Goal: Transaction & Acquisition: Obtain resource

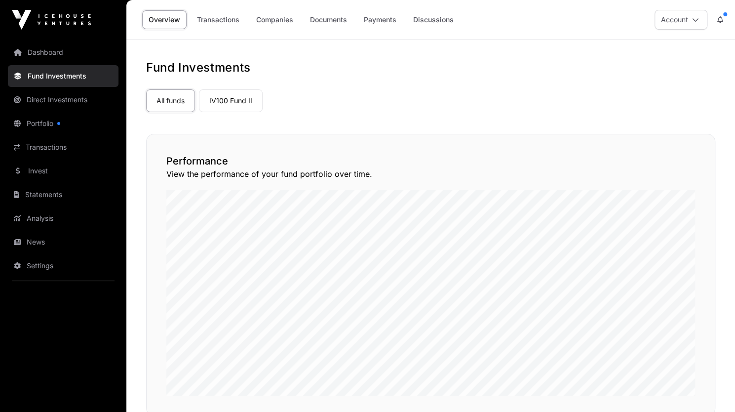
click at [52, 151] on link "Transactions" at bounding box center [63, 147] width 111 height 22
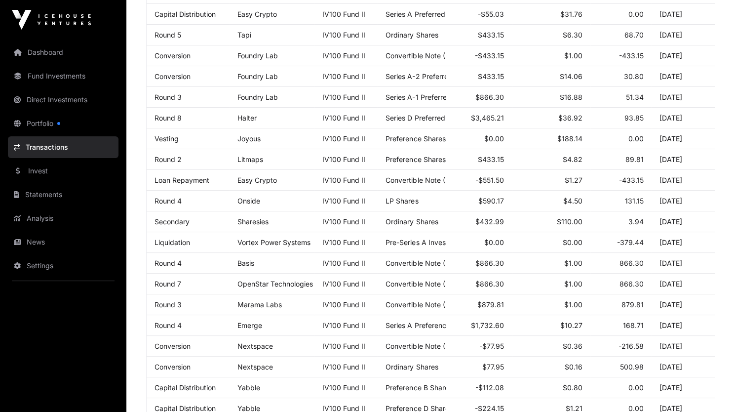
scroll to position [291, 0]
click at [46, 196] on link "Statements" at bounding box center [63, 195] width 111 height 22
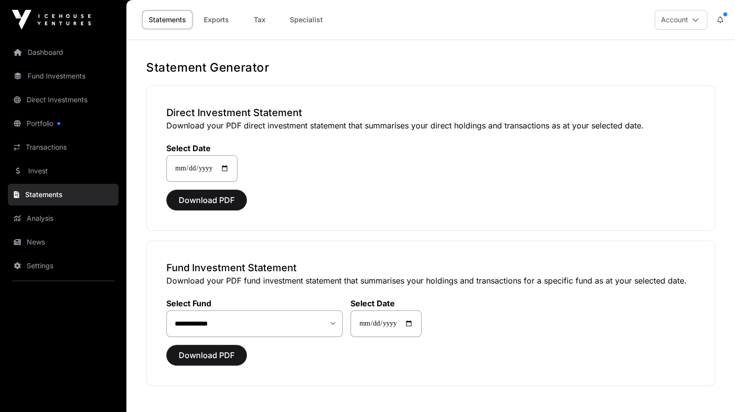
click at [55, 75] on link "Fund Investments" at bounding box center [63, 76] width 111 height 22
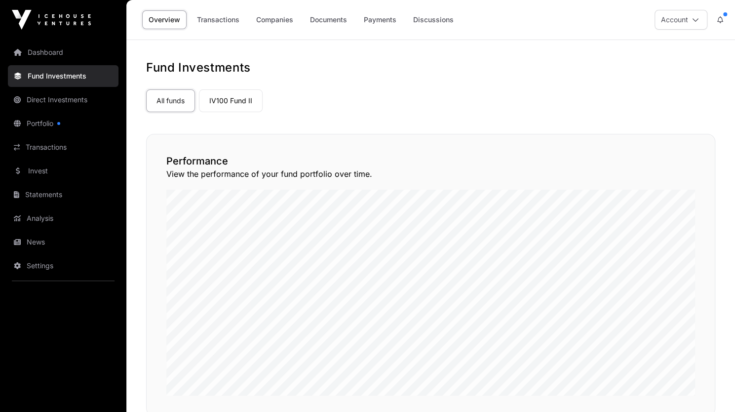
click at [235, 26] on link "Transactions" at bounding box center [218, 19] width 55 height 19
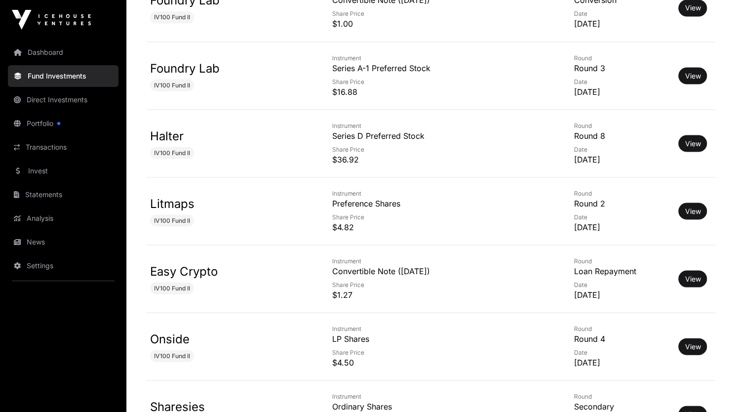
scroll to position [1058, 0]
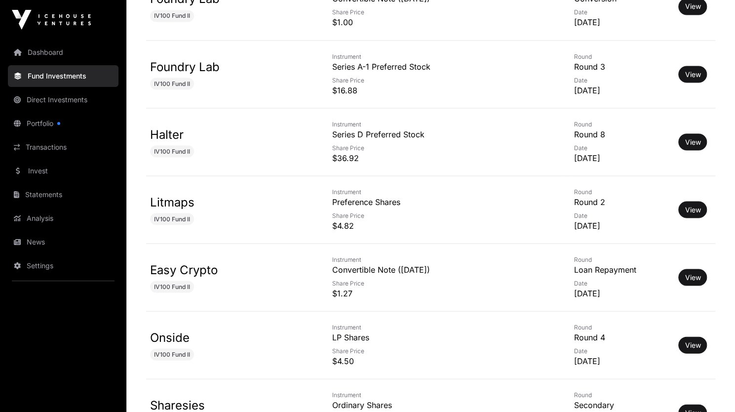
click at [696, 274] on link "View" at bounding box center [693, 277] width 16 height 10
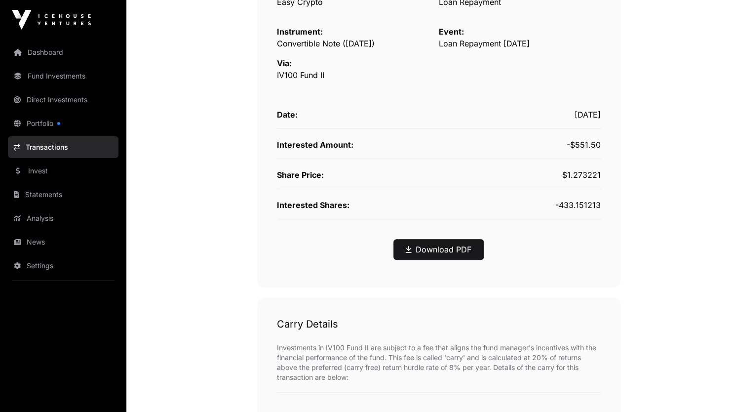
scroll to position [229, 0]
click at [420, 247] on link "Download PDF" at bounding box center [439, 248] width 66 height 12
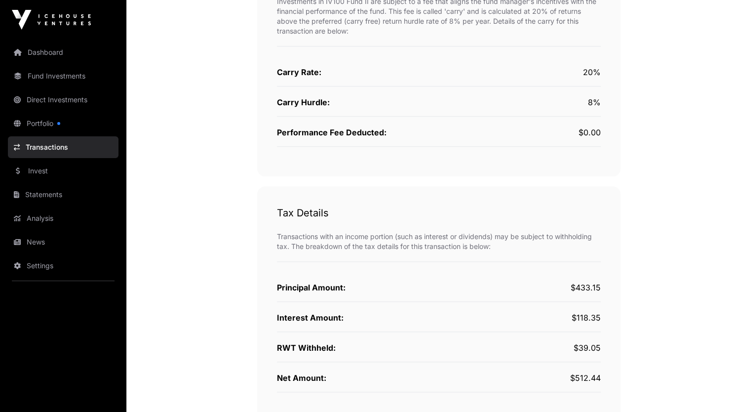
scroll to position [652, 0]
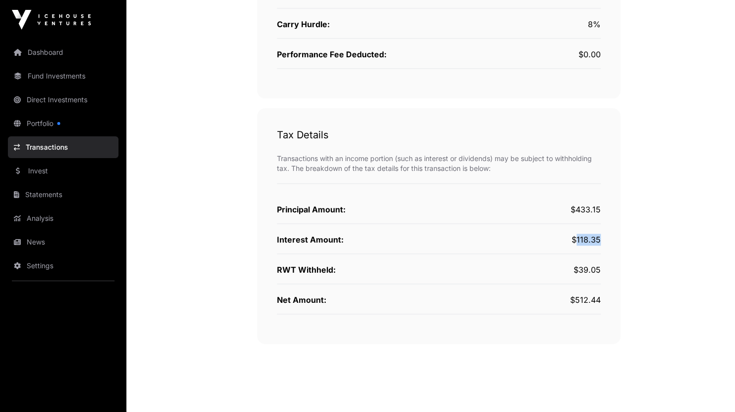
drag, startPoint x: 579, startPoint y: 233, endPoint x: 601, endPoint y: 239, distance: 23.0
click at [601, 239] on div "Tax Details Transactions with an income portion (such as interest or dividends)…" at bounding box center [438, 225] width 363 height 235
copy div "118.35"
drag, startPoint x: 580, startPoint y: 263, endPoint x: 602, endPoint y: 268, distance: 22.7
click at [602, 268] on div "Tax Details Transactions with an income portion (such as interest or dividends)…" at bounding box center [438, 225] width 363 height 235
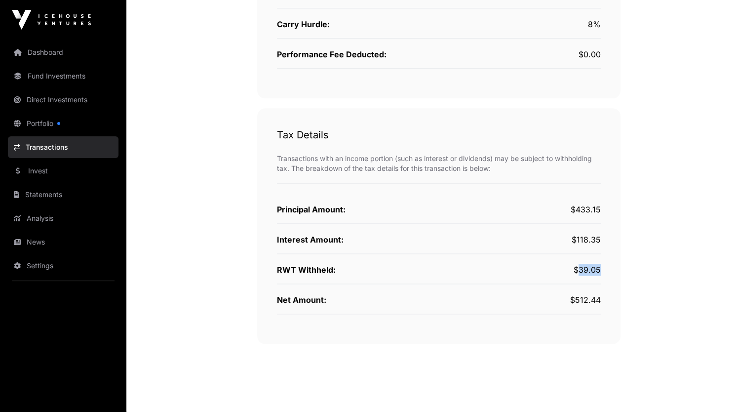
copy div "39.05"
drag, startPoint x: 576, startPoint y: 208, endPoint x: 601, endPoint y: 197, distance: 27.2
click at [601, 197] on div "Tax Details Transactions with an income portion (such as interest or dividends)…" at bounding box center [438, 225] width 363 height 235
copy div "433.15"
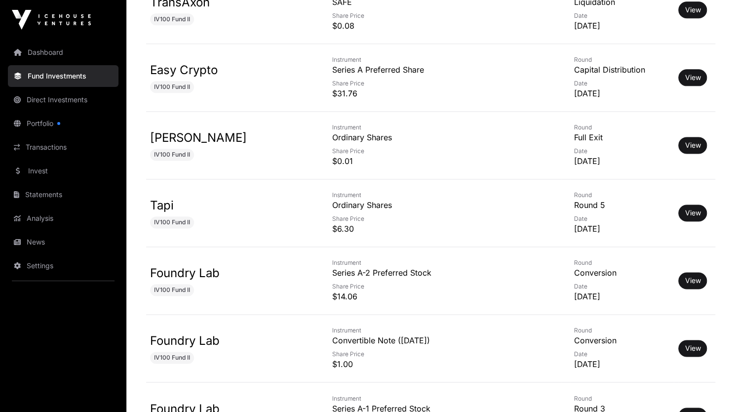
scroll to position [715, 0]
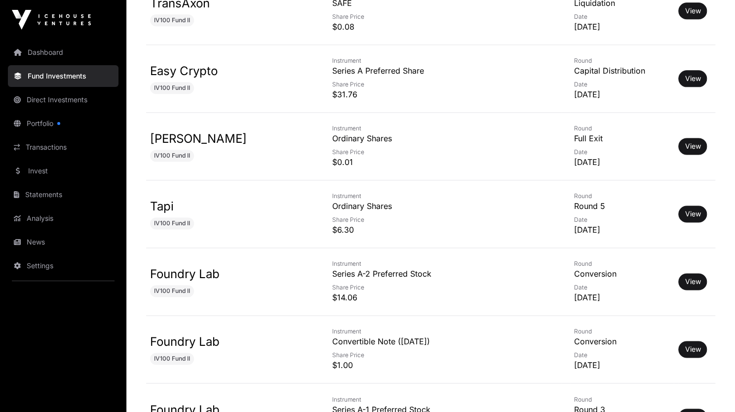
click at [691, 145] on link "View" at bounding box center [693, 146] width 16 height 10
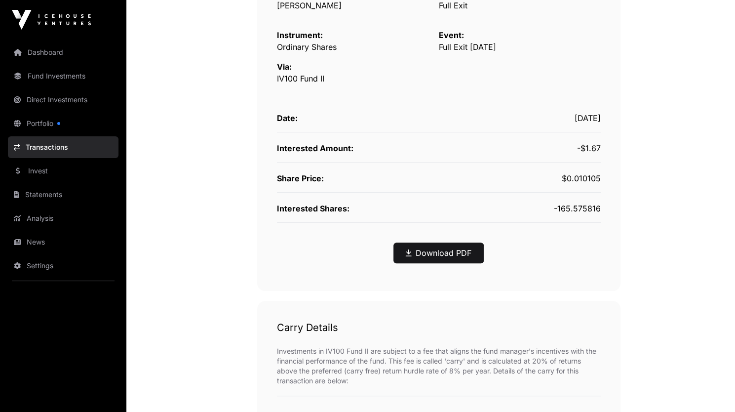
scroll to position [222, 0]
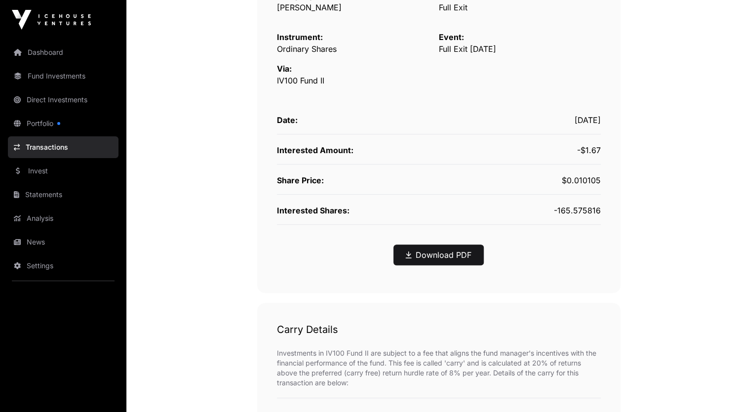
click at [440, 251] on link "Download PDF" at bounding box center [439, 255] width 66 height 12
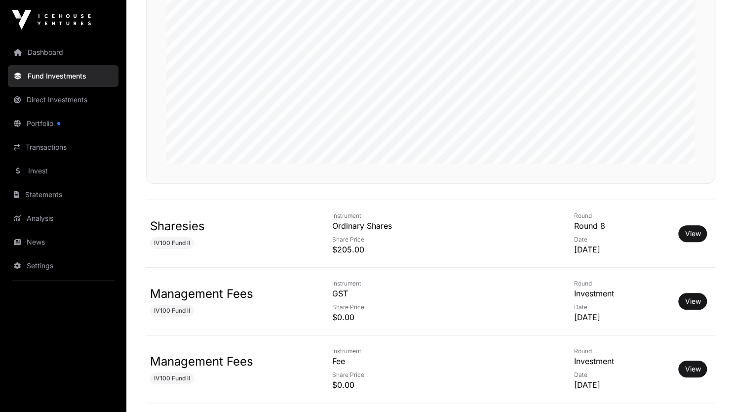
scroll to position [715, 0]
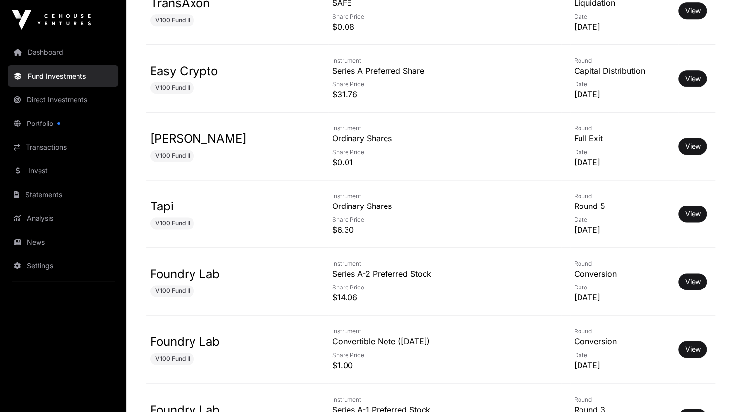
click at [692, 8] on link "View" at bounding box center [693, 11] width 16 height 10
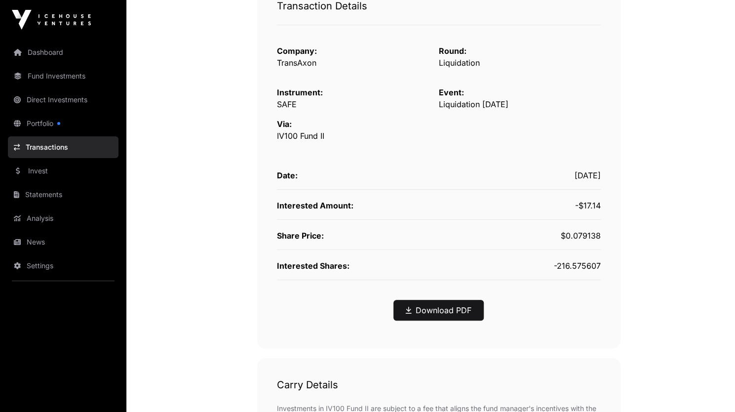
scroll to position [181, 0]
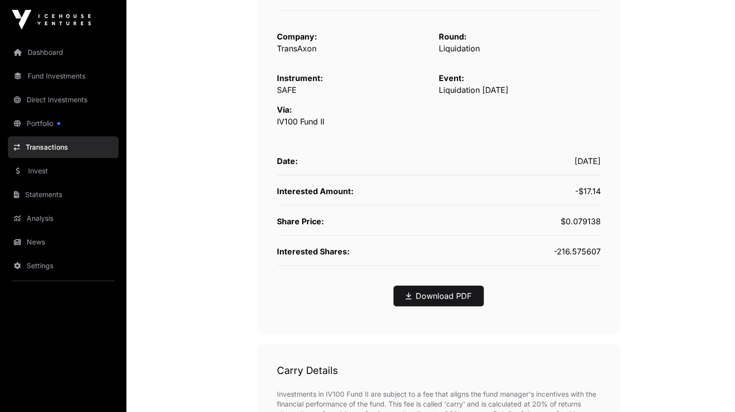
click at [429, 295] on link "Download PDF" at bounding box center [439, 296] width 66 height 12
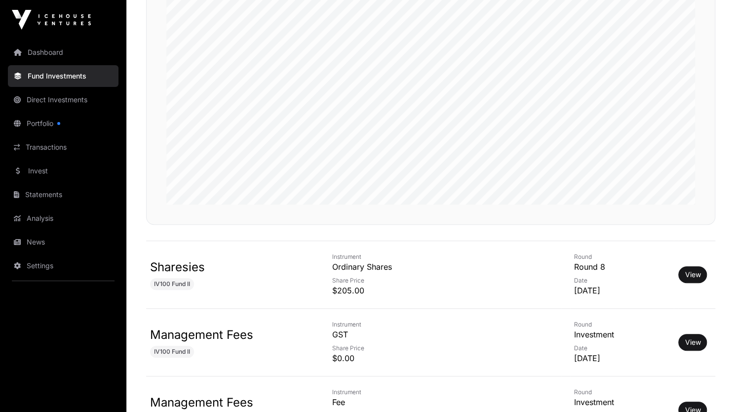
scroll to position [715, 0]
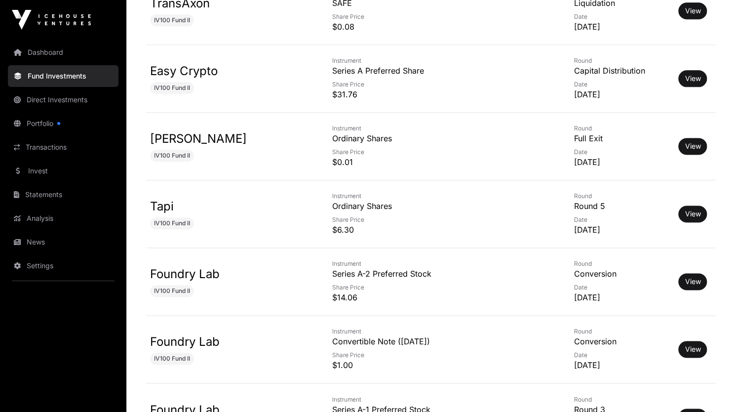
click at [690, 77] on link "View" at bounding box center [693, 79] width 16 height 10
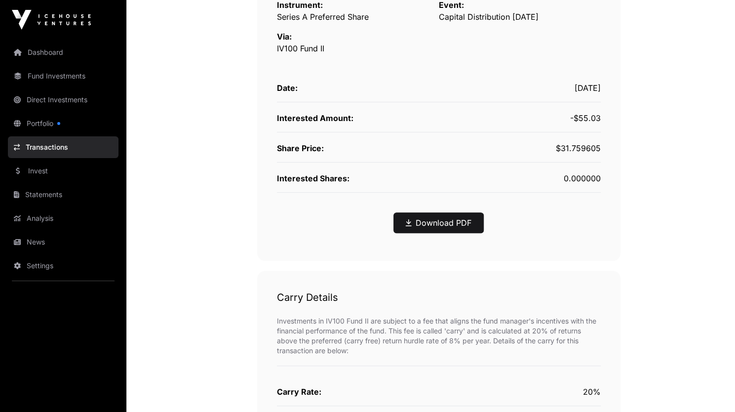
scroll to position [255, 0]
click at [424, 218] on link "Download PDF" at bounding box center [439, 222] width 66 height 12
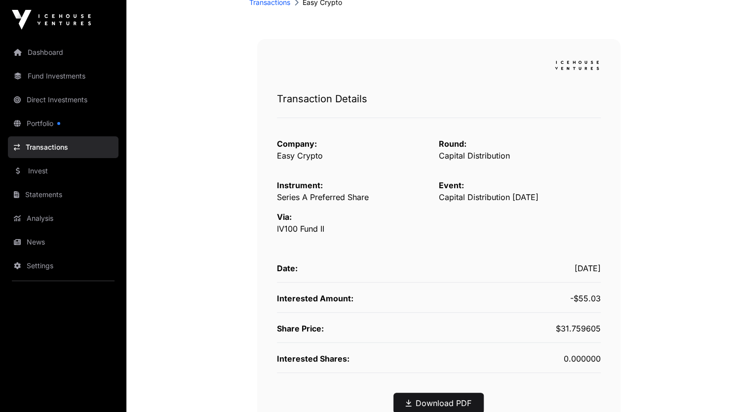
scroll to position [0, 0]
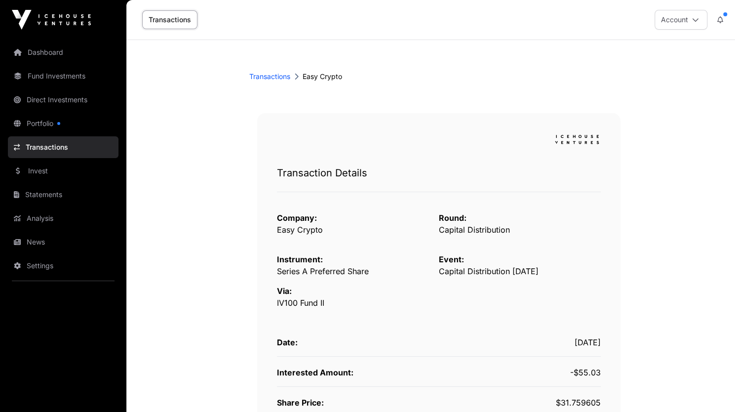
click at [57, 55] on link "Dashboard" at bounding box center [63, 52] width 111 height 22
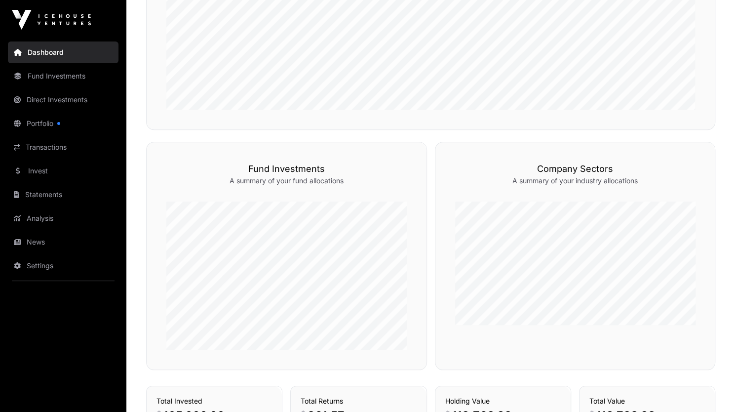
scroll to position [404, 0]
click at [51, 101] on link "Direct Investments" at bounding box center [63, 100] width 111 height 22
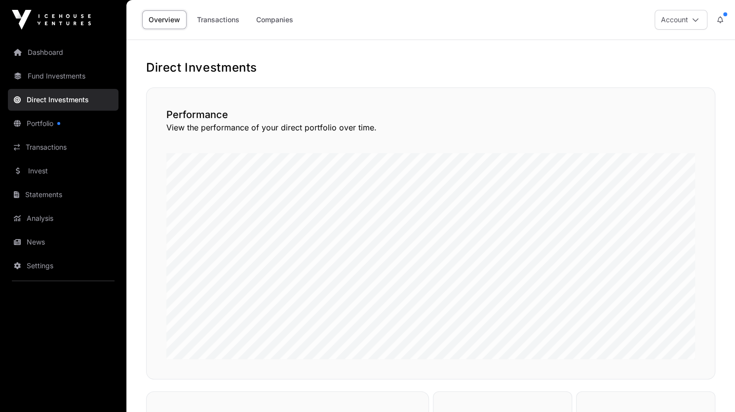
click at [281, 22] on link "Companies" at bounding box center [275, 19] width 50 height 19
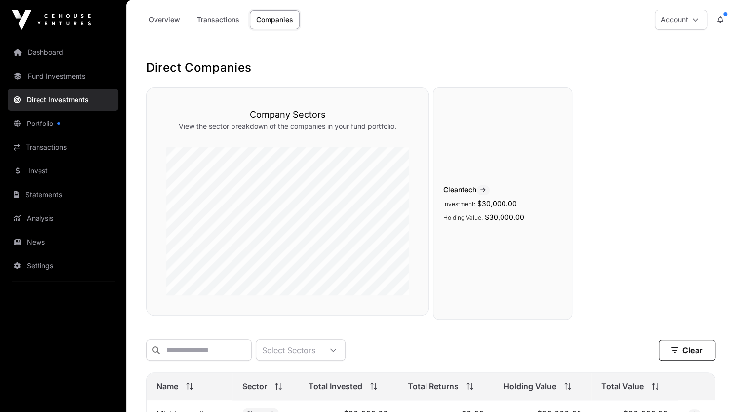
scroll to position [104, 0]
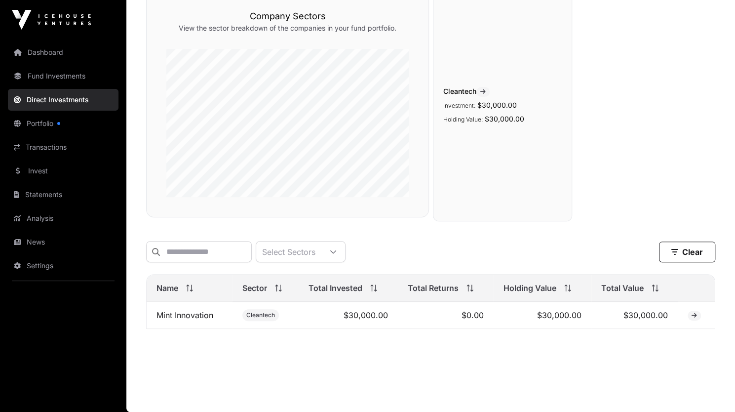
click at [192, 316] on link "Mint Innovation" at bounding box center [184, 315] width 57 height 10
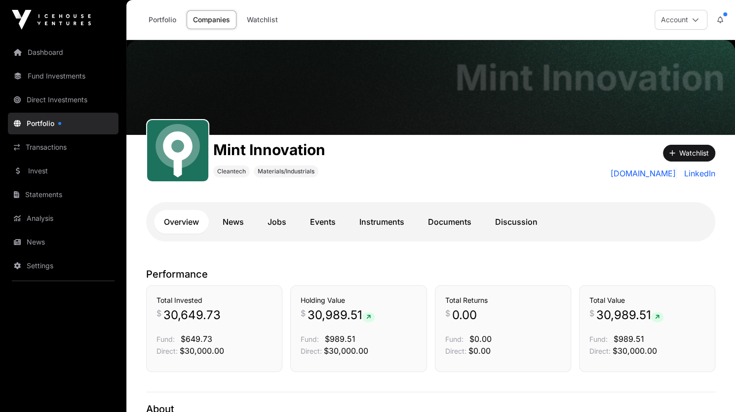
click at [433, 221] on link "Documents" at bounding box center [449, 222] width 63 height 24
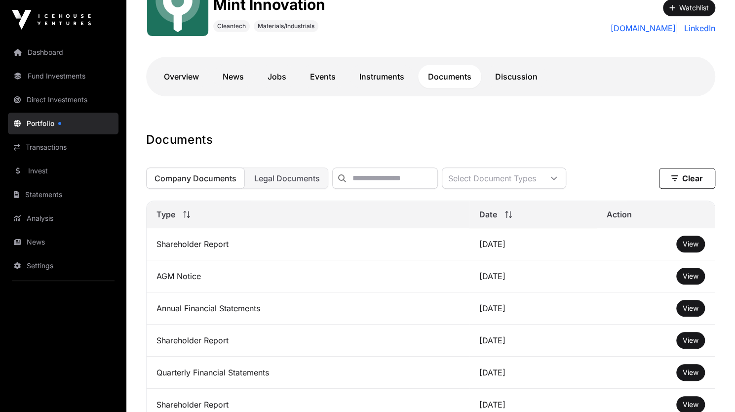
scroll to position [149, 0]
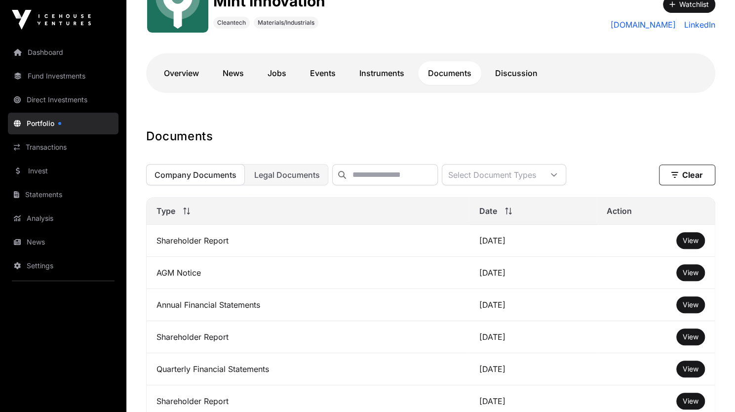
click at [694, 244] on span "View" at bounding box center [691, 240] width 16 height 8
click at [184, 79] on link "Overview" at bounding box center [181, 73] width 55 height 24
